Goal: Task Accomplishment & Management: Manage account settings

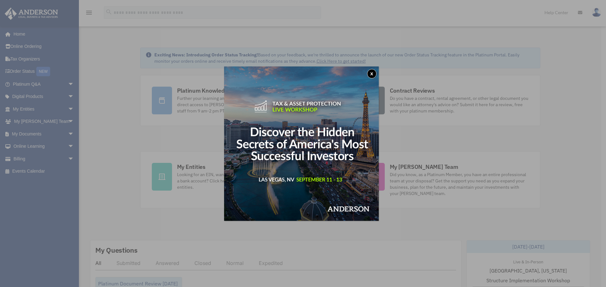
click at [373, 72] on button "x" at bounding box center [371, 73] width 9 height 9
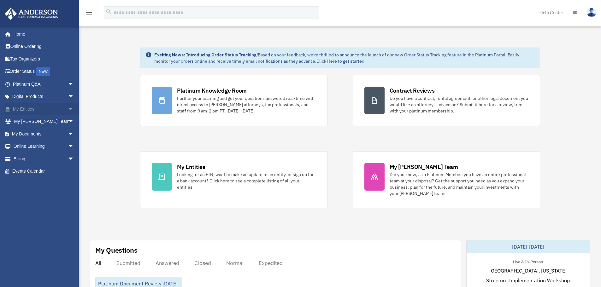
click at [68, 109] on span "arrow_drop_down" at bounding box center [74, 109] width 13 height 13
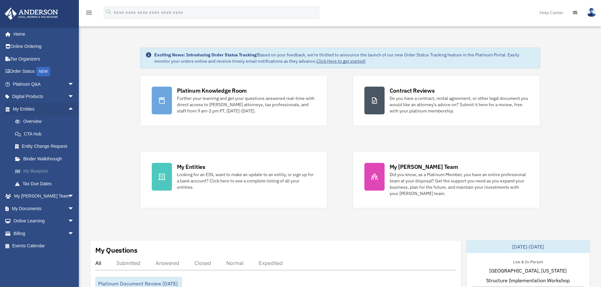
click at [38, 173] on link "My Blueprint" at bounding box center [46, 171] width 75 height 13
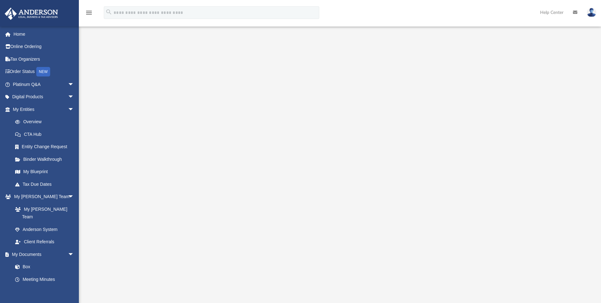
click at [592, 9] on img at bounding box center [591, 12] width 9 height 9
click at [483, 56] on link "Logout" at bounding box center [496, 55] width 63 height 13
